Goal: Task Accomplishment & Management: Use online tool/utility

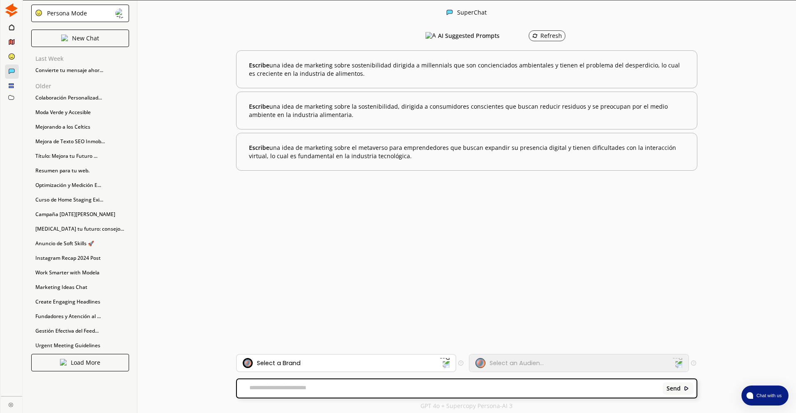
click at [374, 383] on div "Send" at bounding box center [466, 388] width 459 height 18
click at [13, 40] on icon at bounding box center [11, 41] width 5 height 5
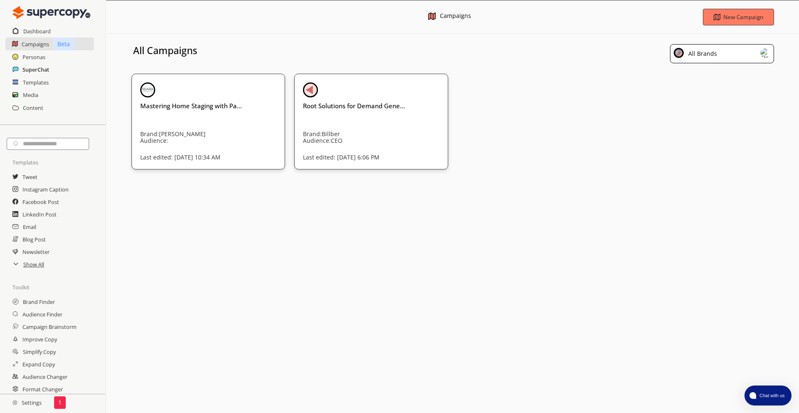
click at [44, 64] on h2 "SuperChat" at bounding box center [35, 69] width 27 height 12
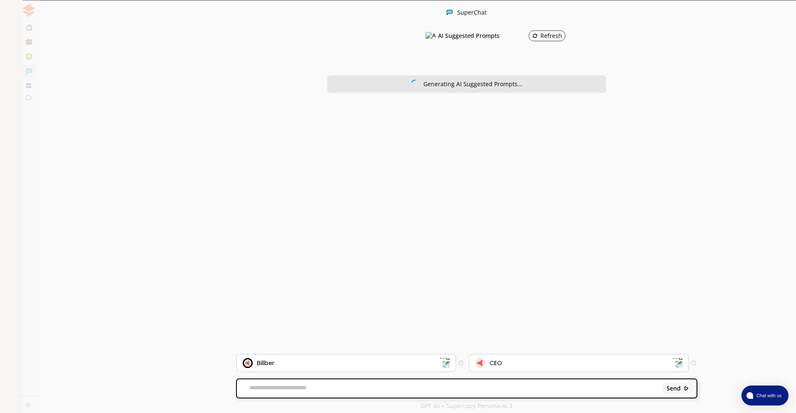
click at [416, 384] on textarea at bounding box center [448, 388] width 423 height 8
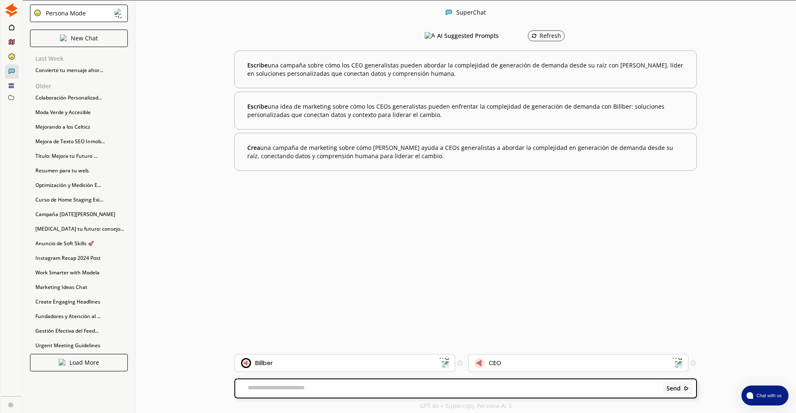
paste textarea "**********"
type textarea "**********"
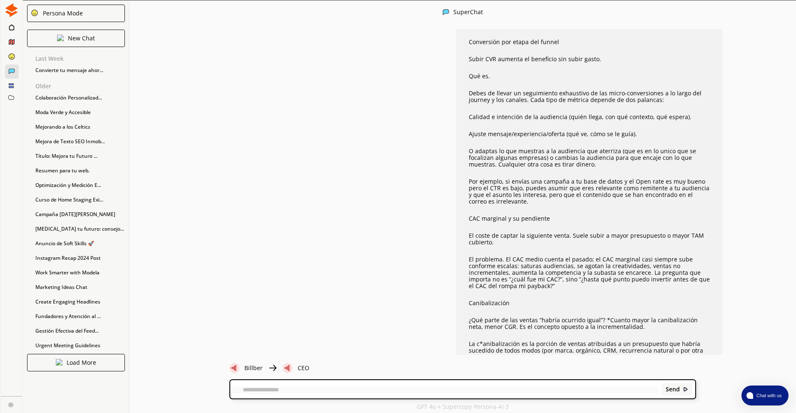
scroll to position [3610, 0]
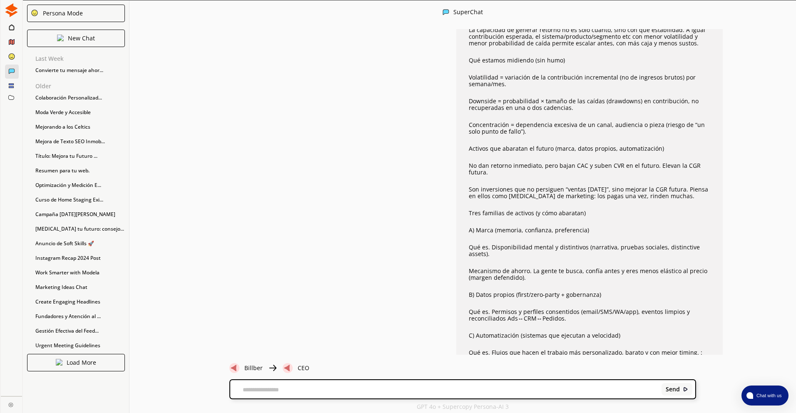
click at [432, 408] on p "GPT 4o + Supercopy Persona-AI 3" at bounding box center [463, 406] width 92 height 7
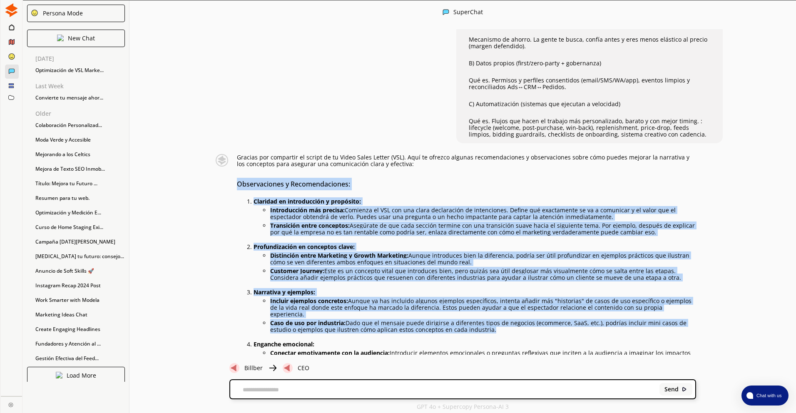
scroll to position [3840, 0]
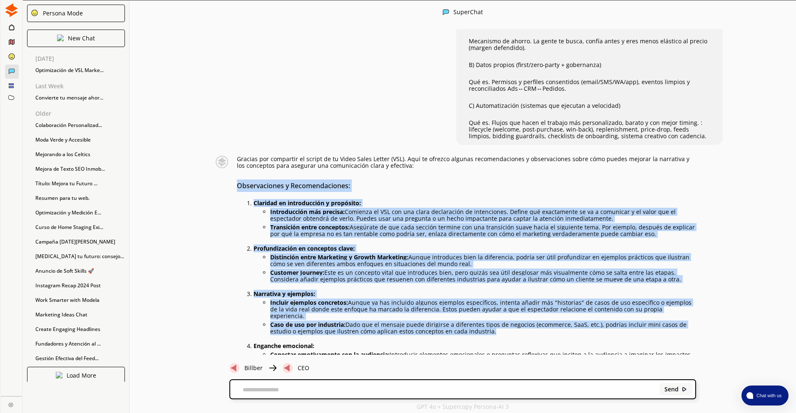
drag, startPoint x: 242, startPoint y: 236, endPoint x: 702, endPoint y: 305, distance: 465.5
click at [702, 305] on div "Esto es todo el VSL que tengo hasta el momento. Necesito que encuentres puntos …" at bounding box center [462, 191] width 666 height 325
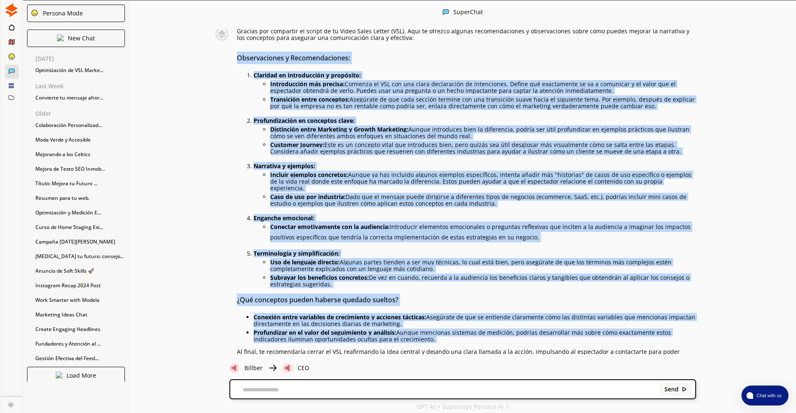
scroll to position [0, 0]
drag, startPoint x: 240, startPoint y: 152, endPoint x: 656, endPoint y: 305, distance: 443.7
click at [656, 305] on div "Gracias por compartir el script de tu Video Sales Letter (VSL). Aquí te ofrezco…" at bounding box center [466, 202] width 459 height 351
copy div "Loremipsumdol s Ametconsectetur: Adipisci el seddoeiusmod t incididun: Utlabore…"
